Goal: Information Seeking & Learning: Learn about a topic

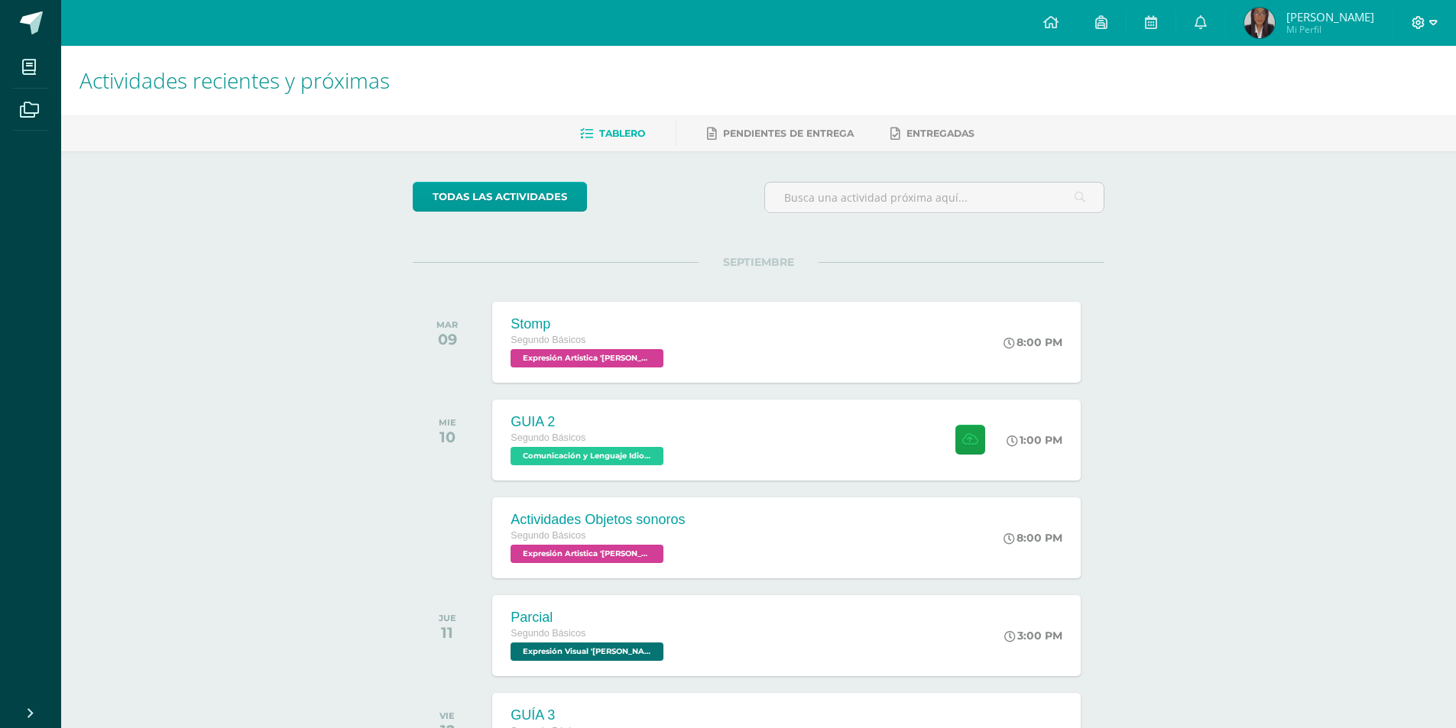
click at [1417, 18] on icon at bounding box center [1418, 22] width 13 height 13
click at [1406, 110] on span "Cerrar sesión" at bounding box center [1385, 104] width 69 height 15
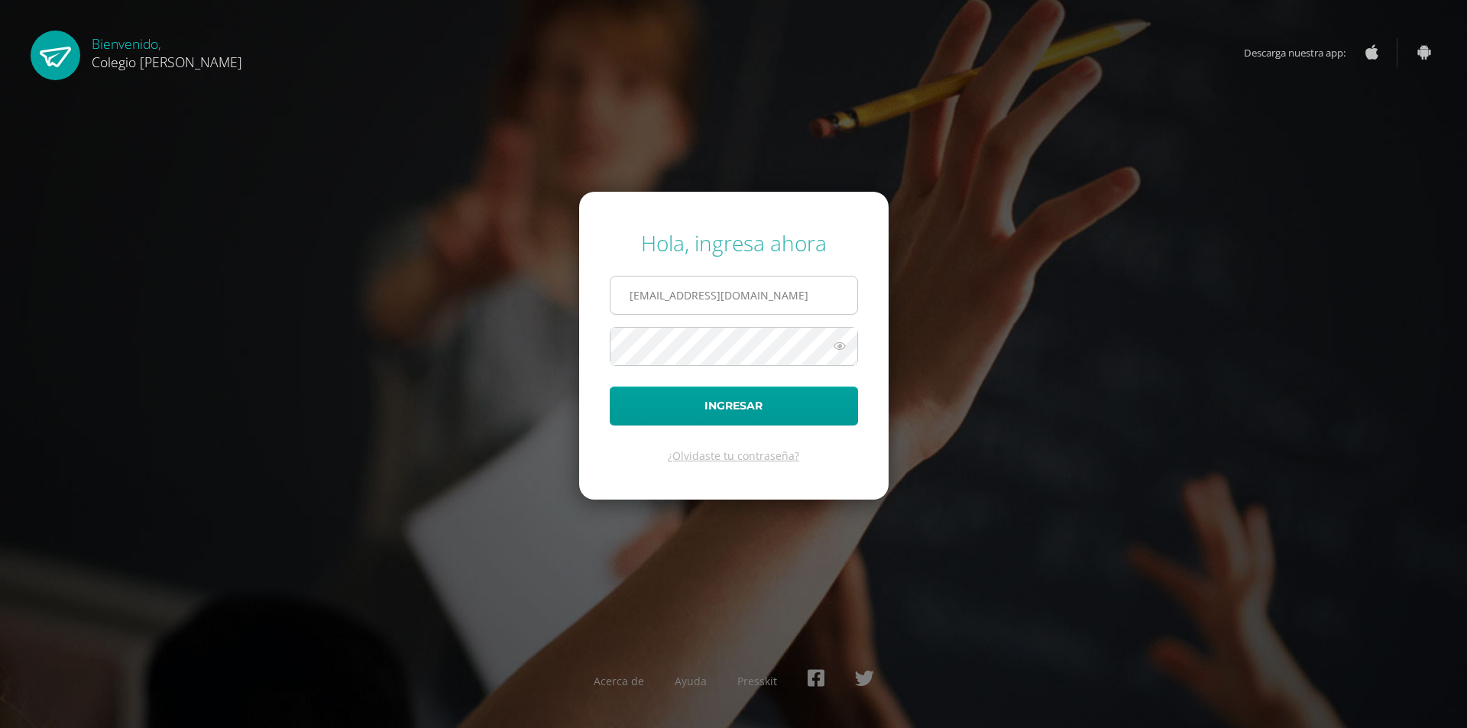
click at [823, 290] on input "[EMAIL_ADDRESS][DOMAIN_NAME]" at bounding box center [734, 295] width 247 height 37
type input "[EMAIL_ADDRESS][DOMAIN_NAME]"
click at [831, 417] on button "Ingresar" at bounding box center [734, 406] width 248 height 39
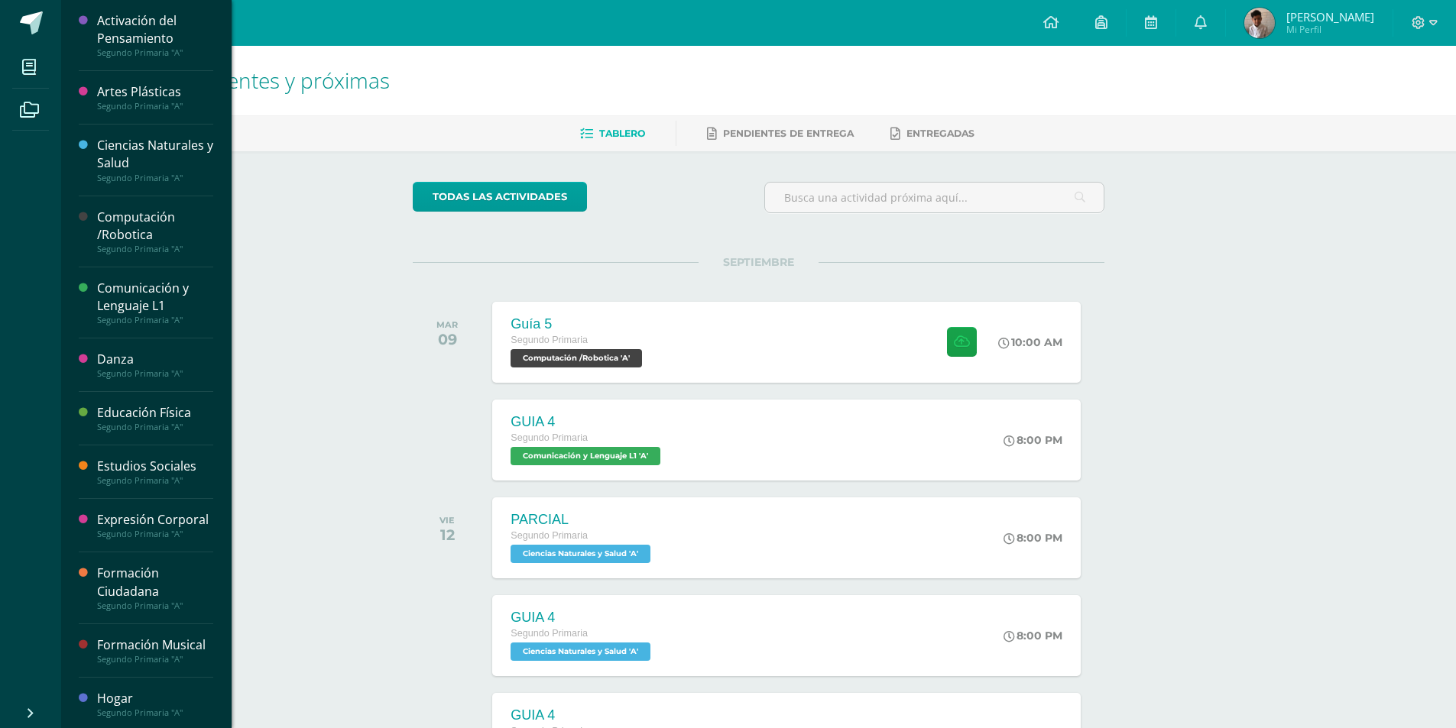
click at [165, 161] on div "Ciencias Naturales y Salud" at bounding box center [155, 154] width 116 height 35
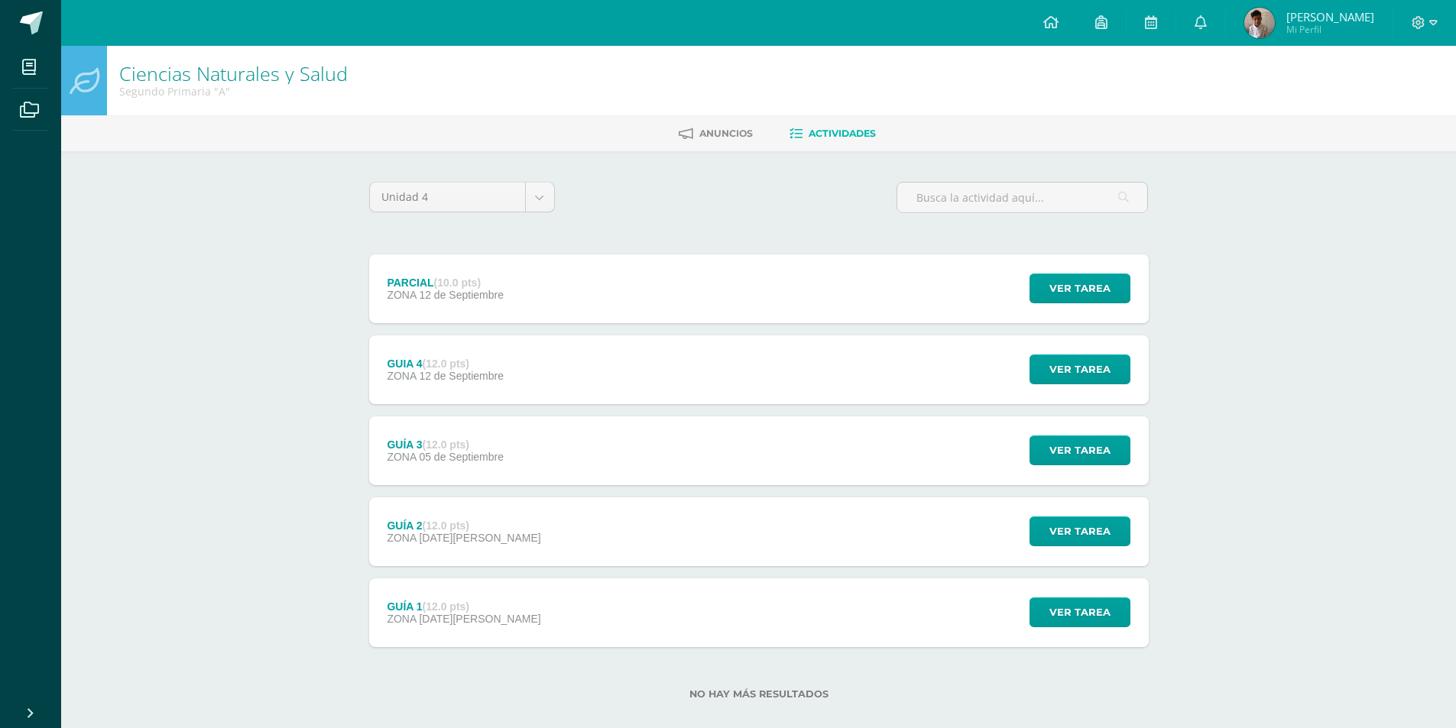
click at [641, 369] on div "GUIA 4 (12.0 pts) ZONA 12 de Septiembre Ver tarea GUIA 4 Ciencias Naturales y S…" at bounding box center [759, 370] width 780 height 69
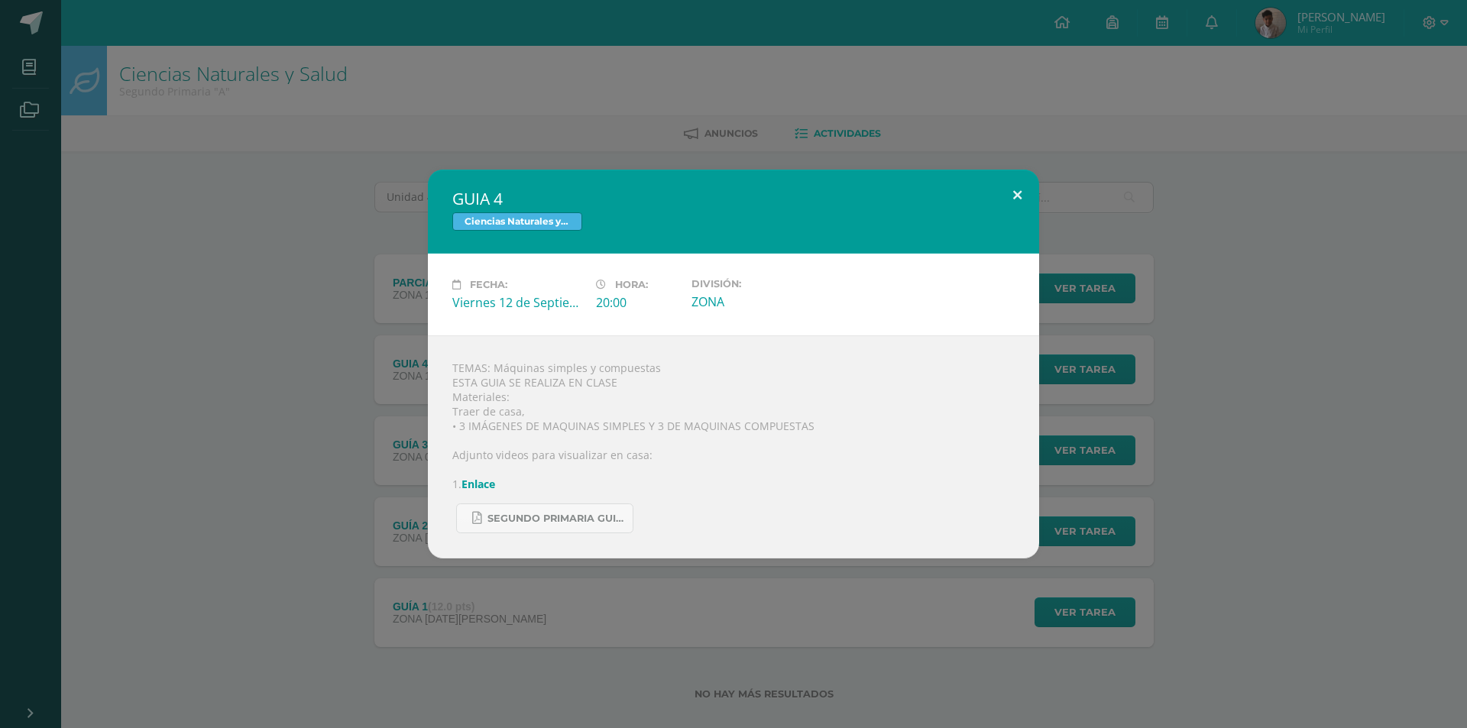
click at [1007, 196] on button at bounding box center [1018, 196] width 44 height 52
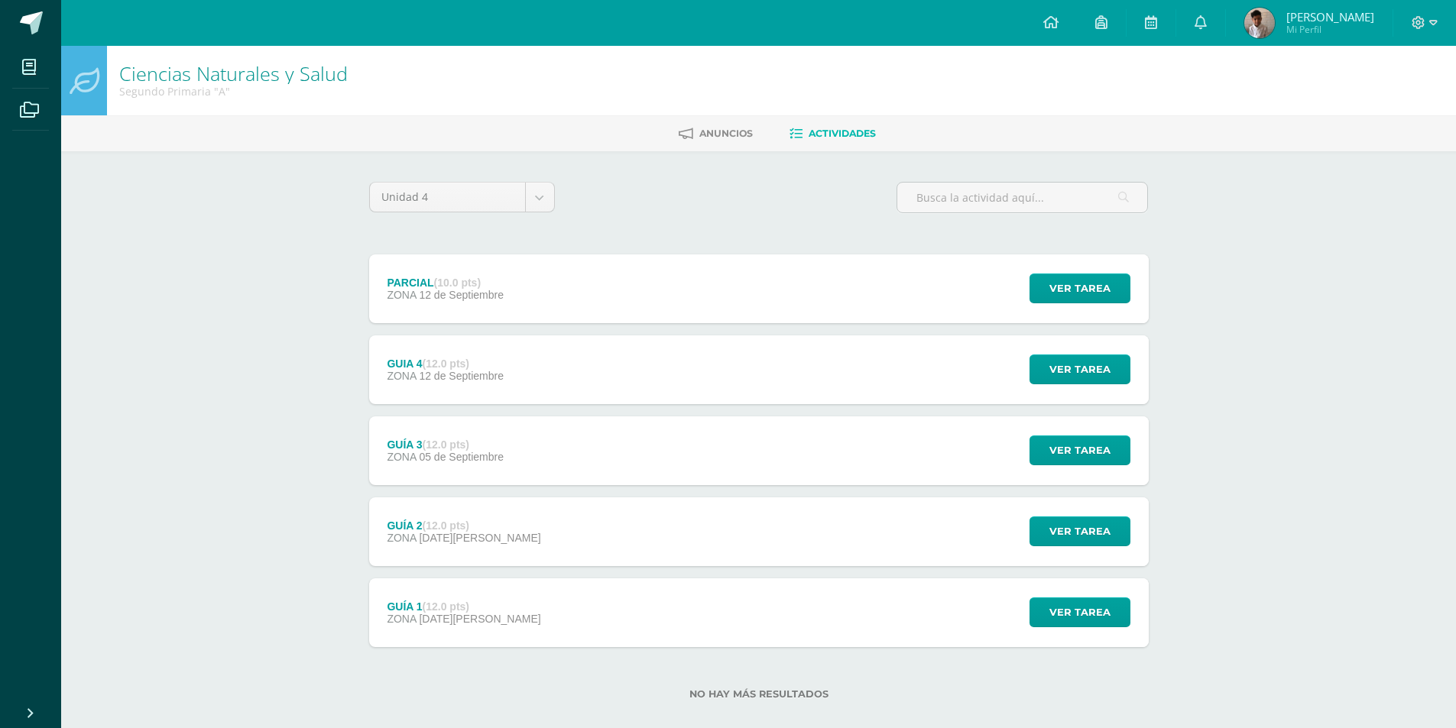
click at [542, 302] on div "PARCIAL (10.0 pts) ZONA 12 de Septiembre Ver tarea PARCIAL Ciencias Naturales y…" at bounding box center [759, 289] width 780 height 69
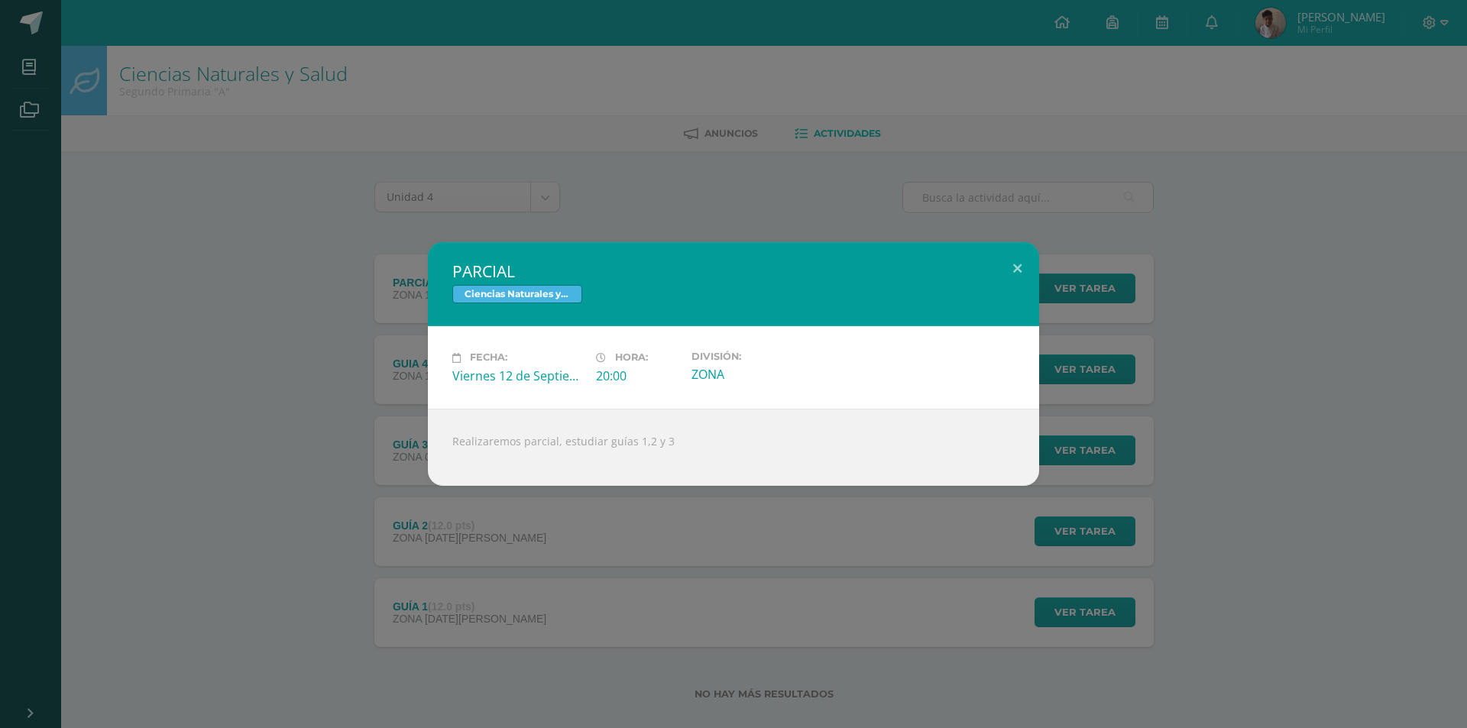
click at [329, 332] on div "PARCIAL Ciencias Naturales y Salud Fecha: Viernes 12 de Septiembre Hora: 20:00 …" at bounding box center [733, 363] width 1455 height 243
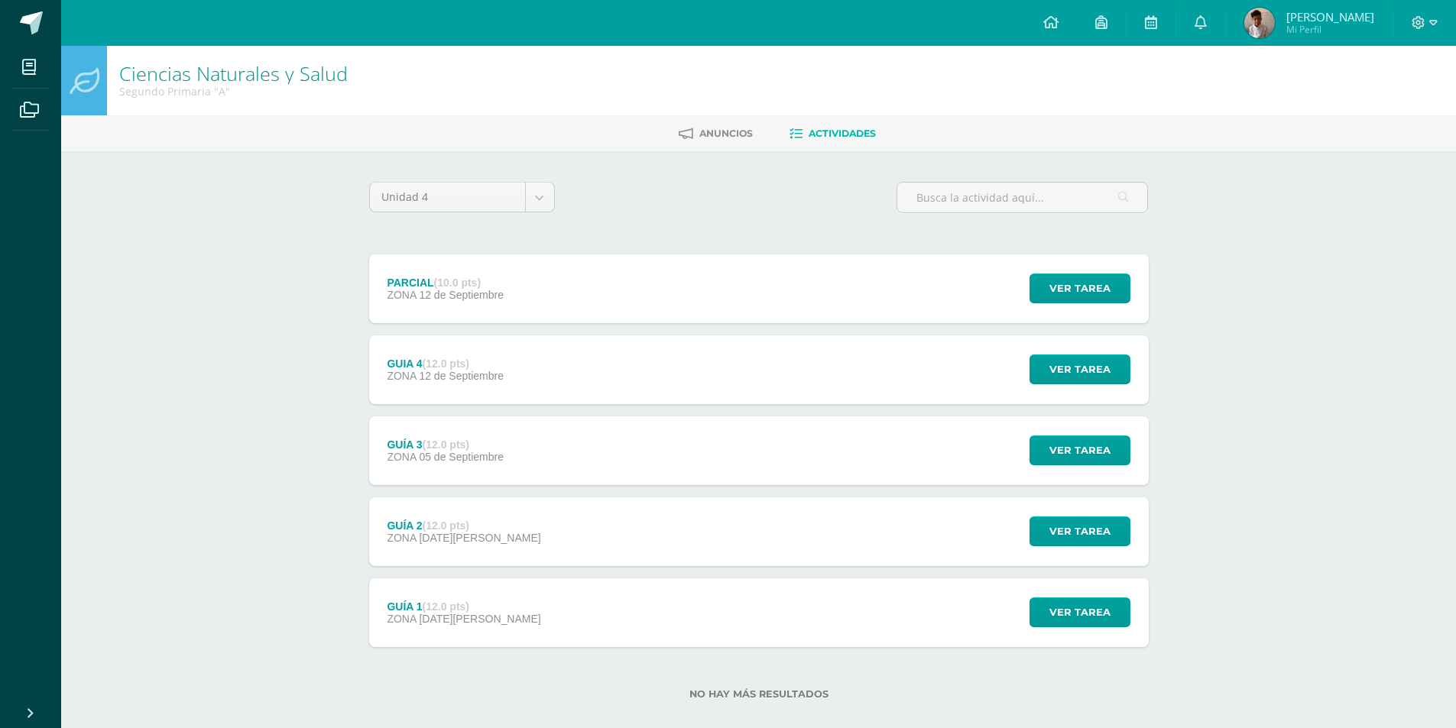
click at [521, 380] on div "GUIA 4 (12.0 pts) ZONA 12 de Septiembre" at bounding box center [445, 370] width 153 height 69
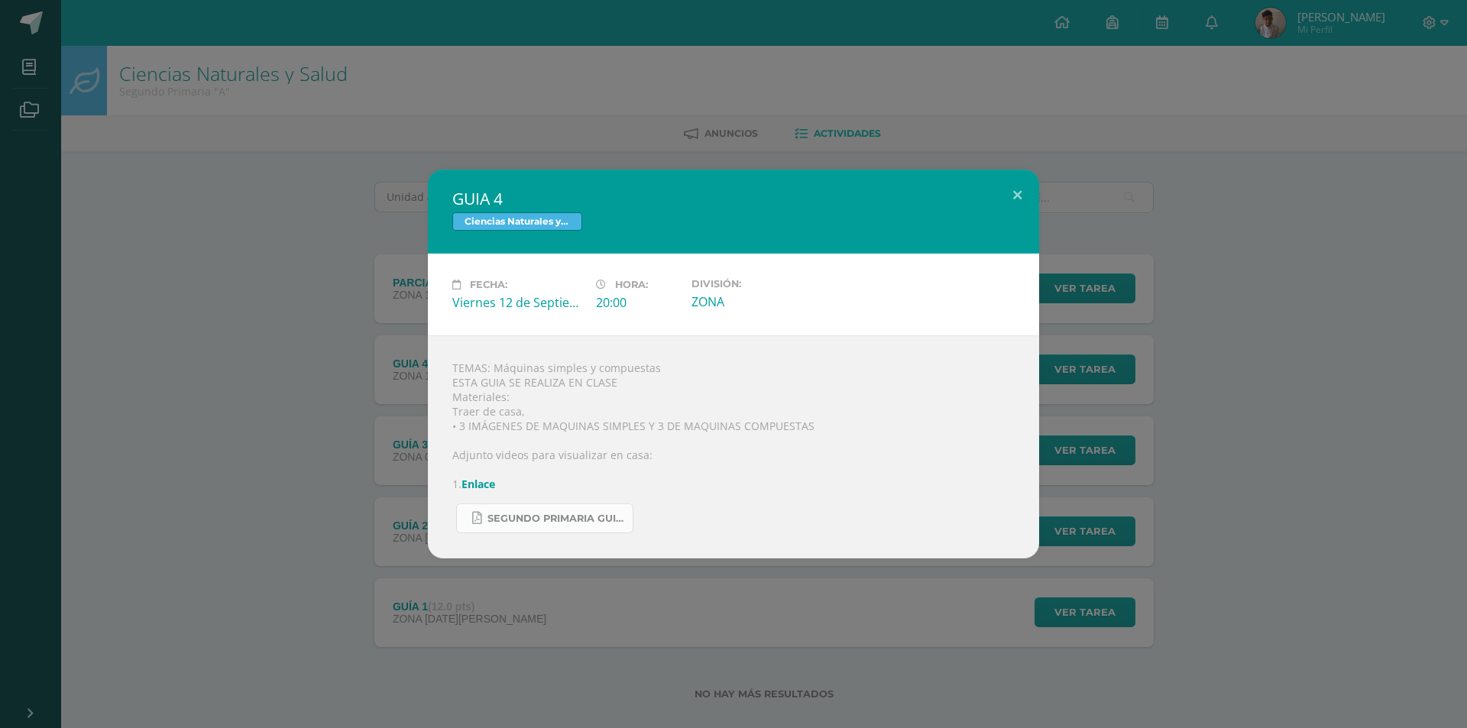
click at [576, 511] on link "SEGUNDO PRIMARIA GUIA CIENCIAS.pdf" at bounding box center [544, 519] width 177 height 30
click at [1015, 214] on div "GUIA 4 Ciencias Naturales y Salud Fecha: Viernes 12 de Septiembre Hora: 20:00 D…" at bounding box center [733, 364] width 611 height 389
click at [1020, 206] on button at bounding box center [1018, 196] width 44 height 52
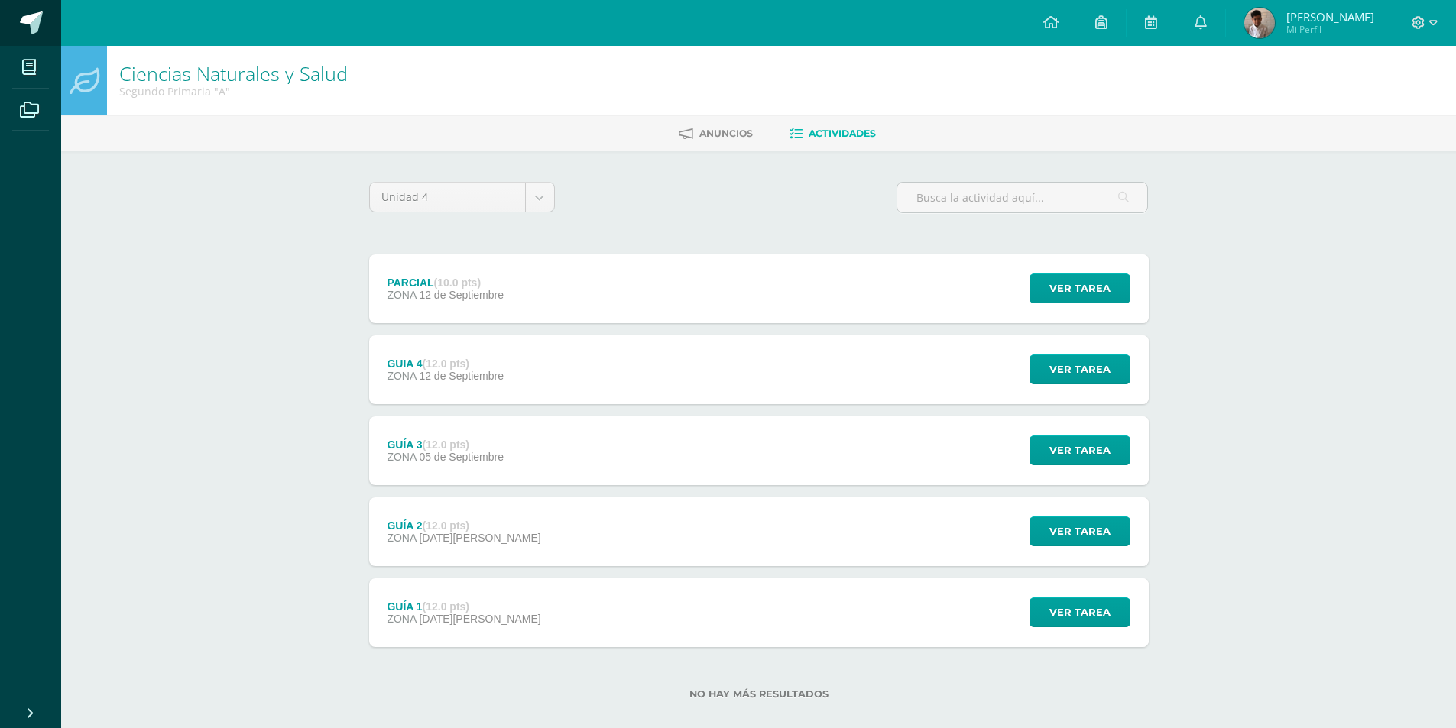
click at [27, 24] on span at bounding box center [31, 22] width 23 height 23
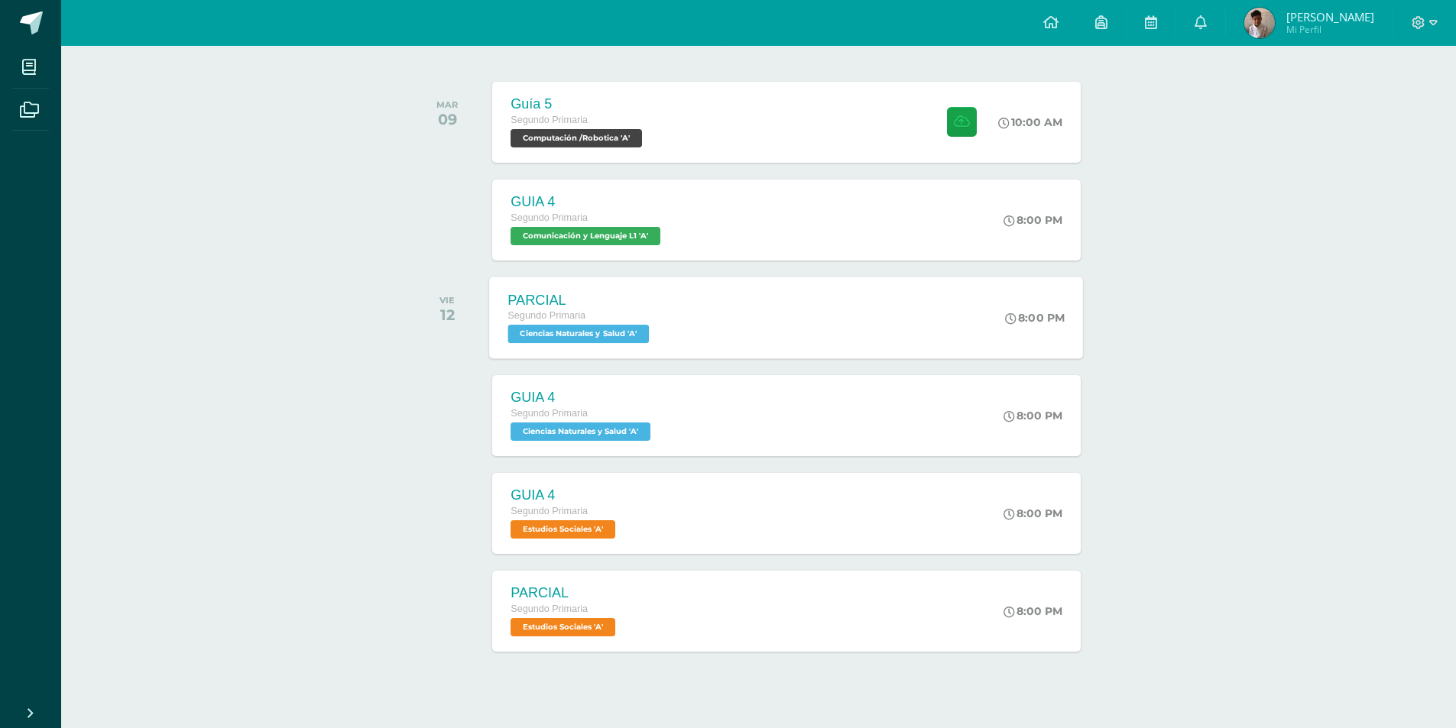
scroll to position [240, 0]
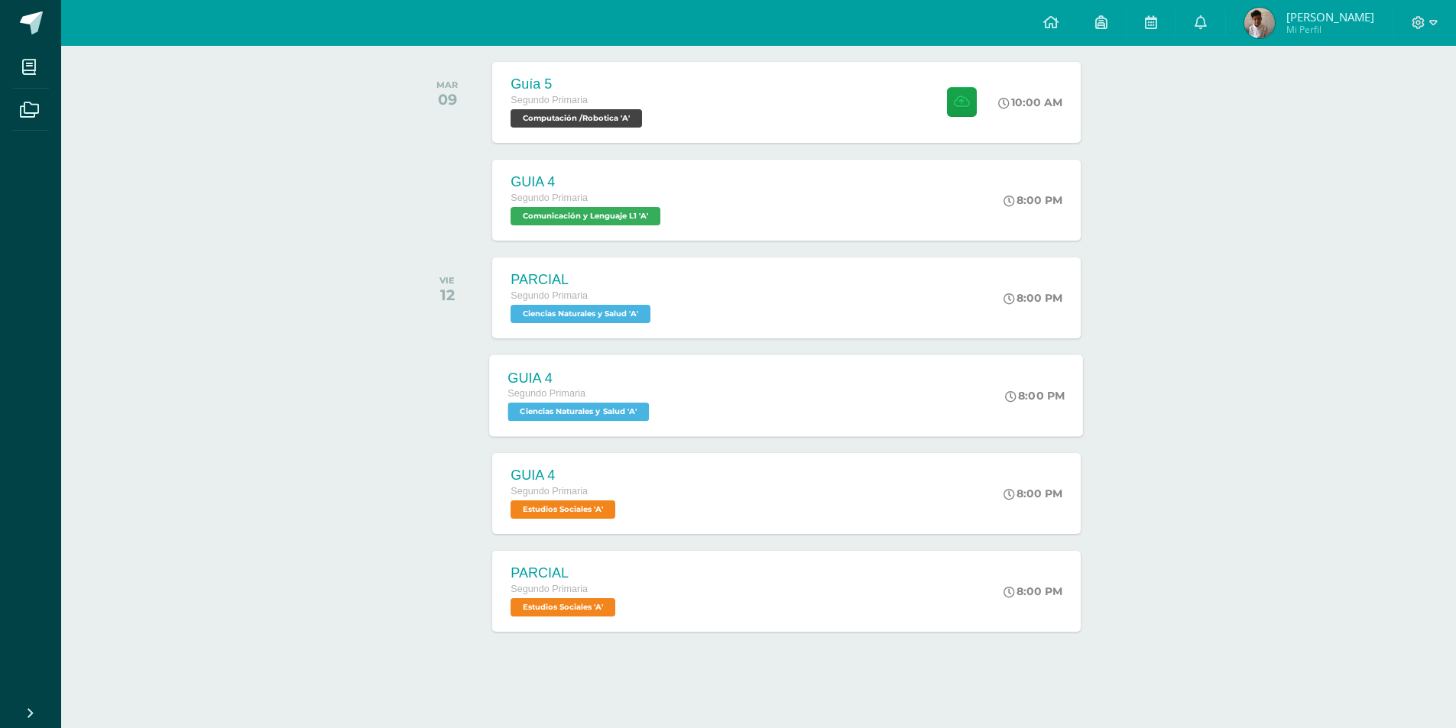
click at [762, 407] on div "GUIA 4 Segundo Primaria Ciencias Naturales y Salud 'A' 8:00 PM GUIA 4 Ciencias …" at bounding box center [787, 396] width 594 height 82
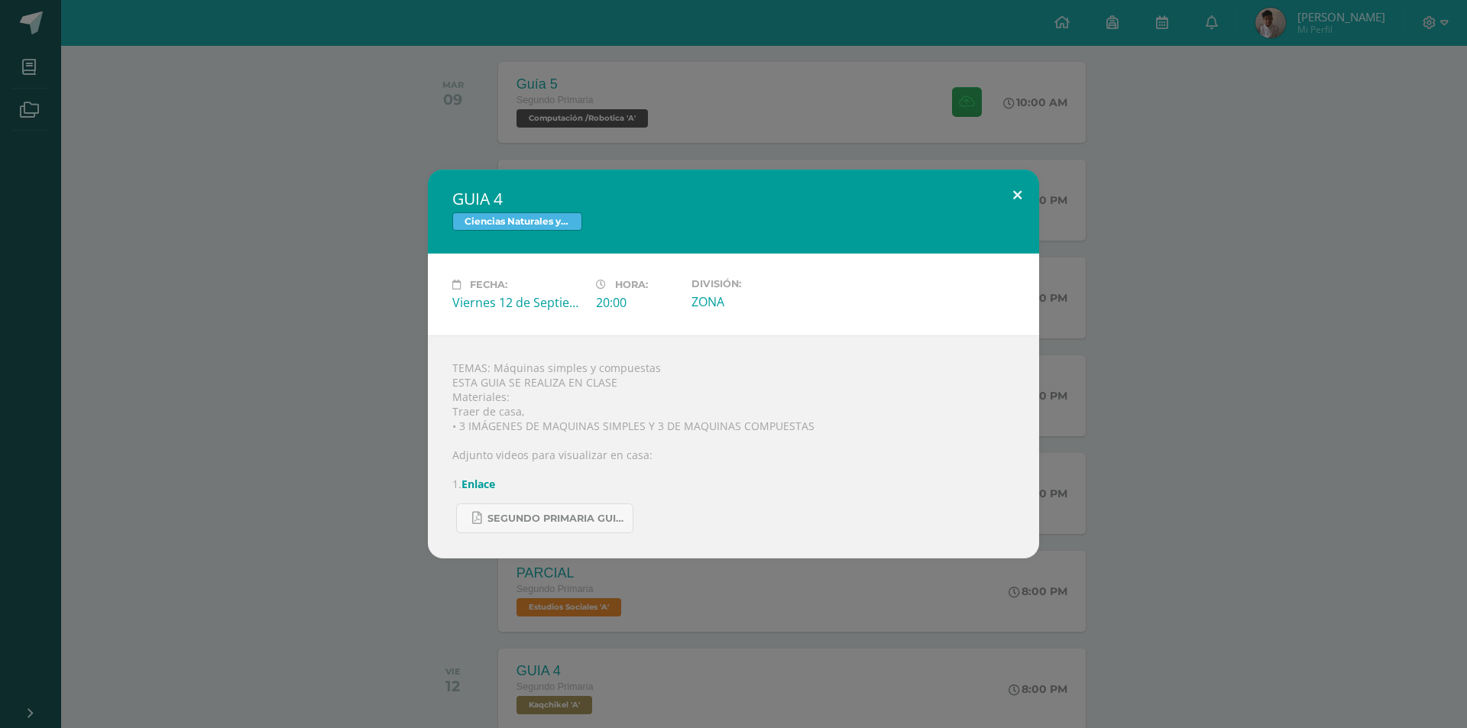
click at [1024, 197] on button at bounding box center [1018, 196] width 44 height 52
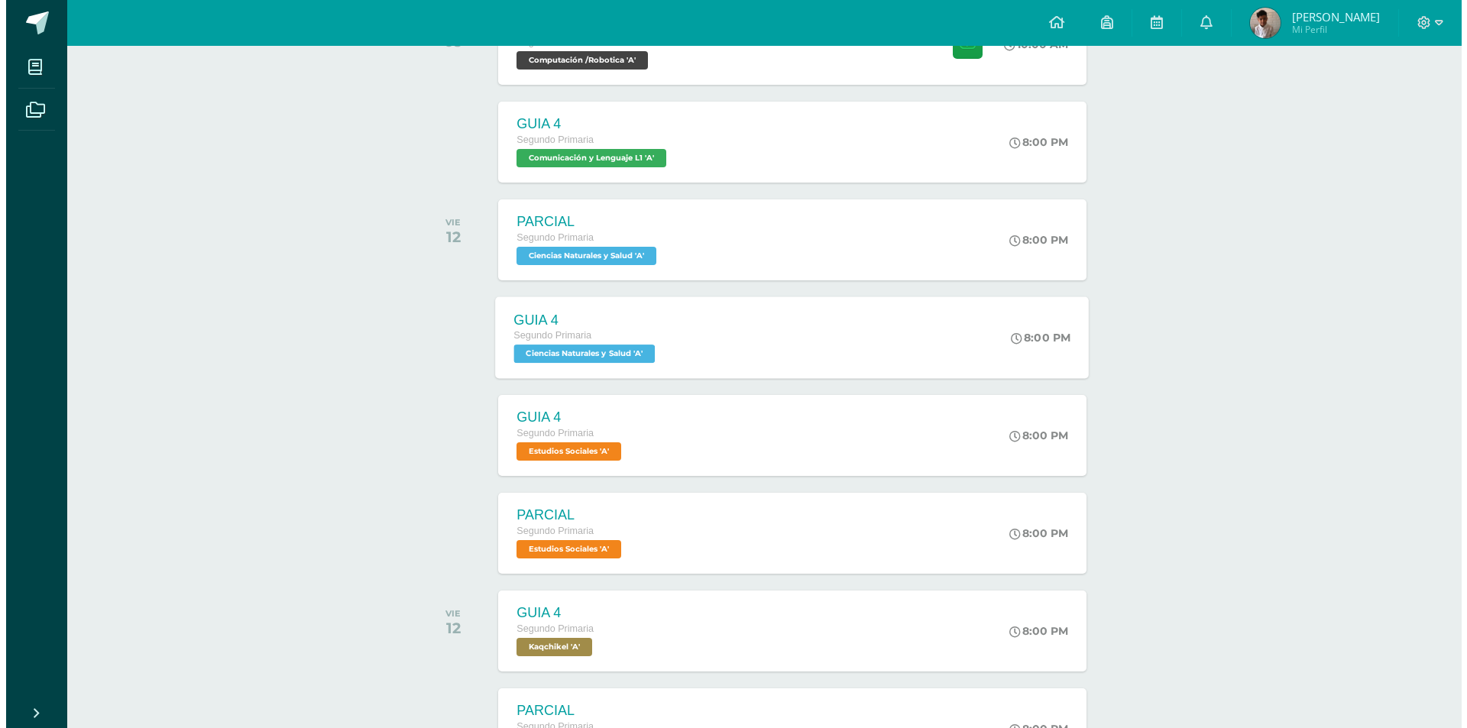
scroll to position [316, 0]
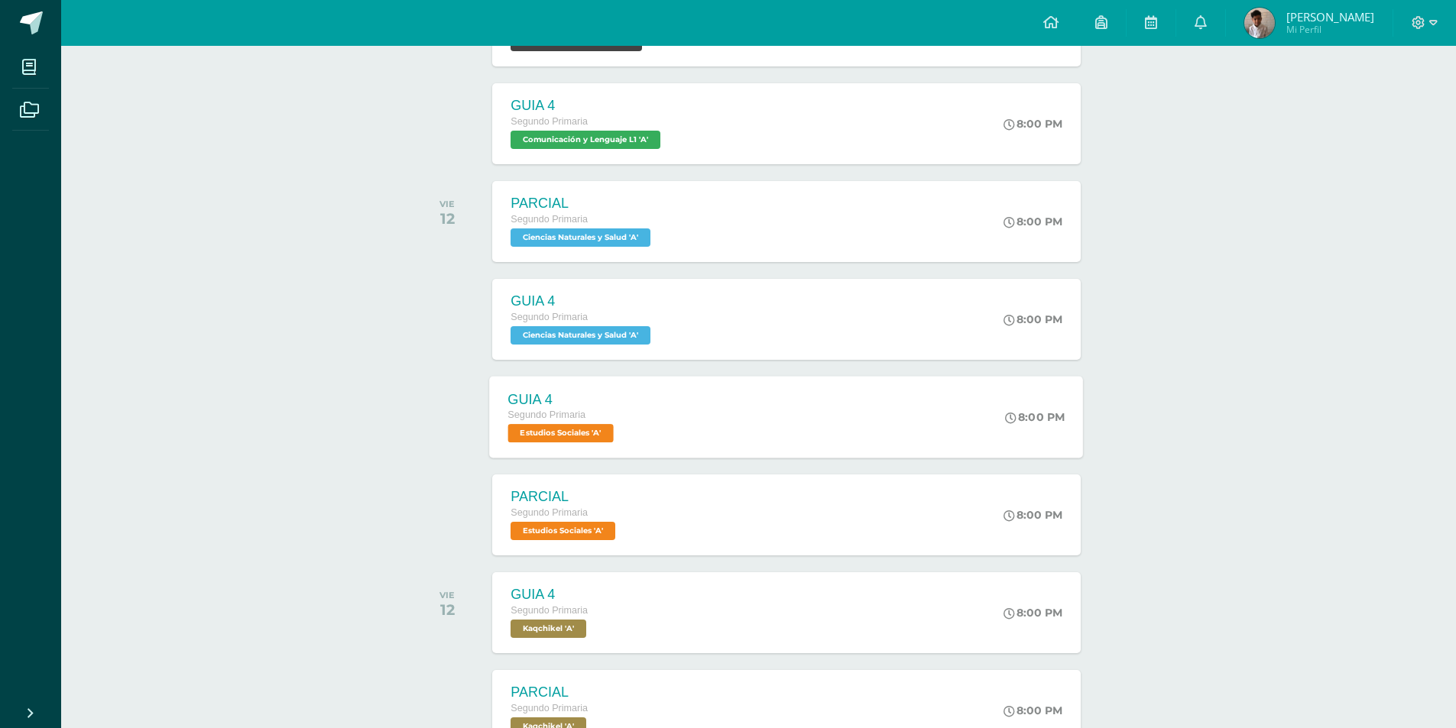
click at [832, 410] on div "GUIA 4 Segundo Primaria Estudios Sociales 'A' 8:00 PM GUIA 4 Estudios Sociales …" at bounding box center [787, 417] width 594 height 82
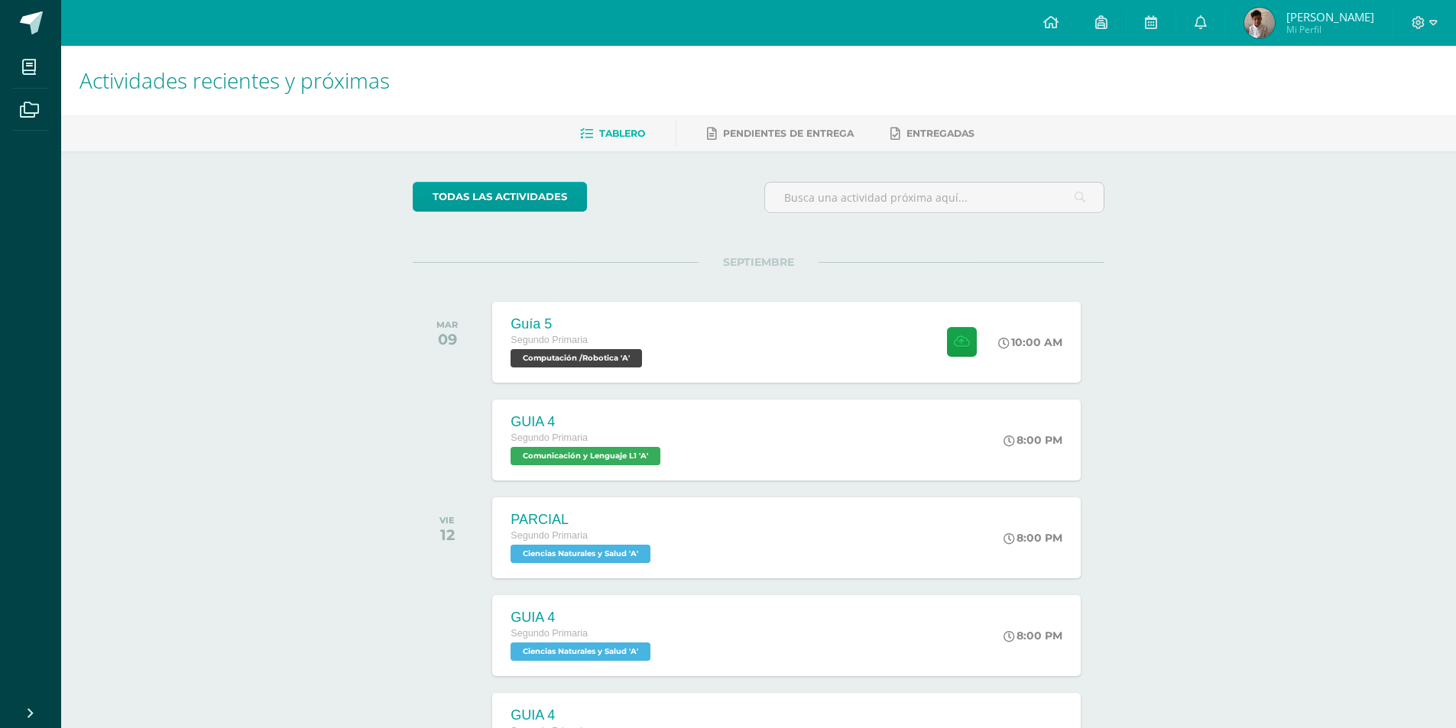
drag, startPoint x: 439, startPoint y: 89, endPoint x: 533, endPoint y: -66, distance: 181.4
